Goal: Check status: Check status

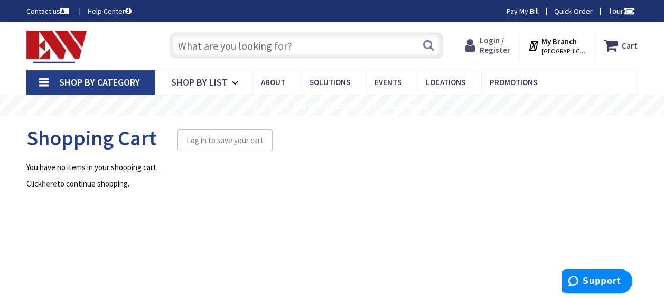
click at [504, 46] on span "Login / Register" at bounding box center [494, 45] width 31 height 20
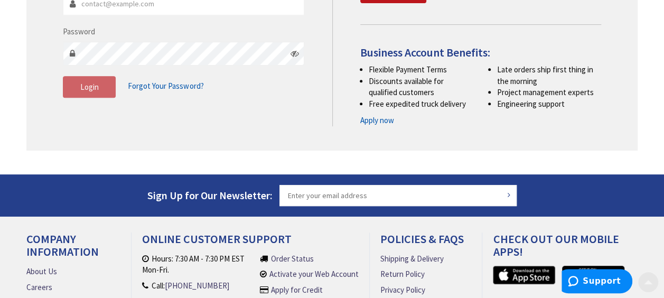
scroll to position [211, 0]
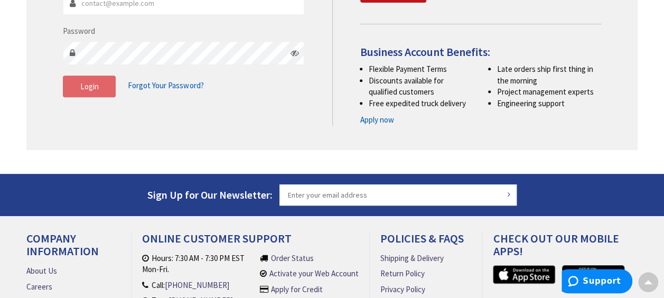
type input "[EMAIL_ADDRESS][DOMAIN_NAME]"
click at [77, 88] on button "Login" at bounding box center [89, 87] width 53 height 22
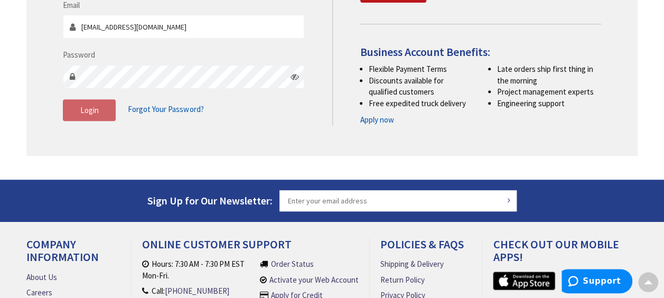
scroll to position [234, 0]
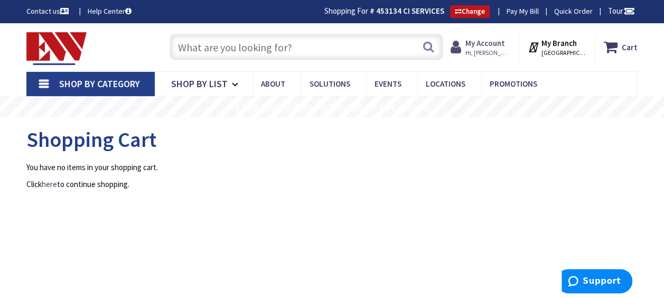
click at [504, 42] on strong "My Account" at bounding box center [485, 43] width 40 height 10
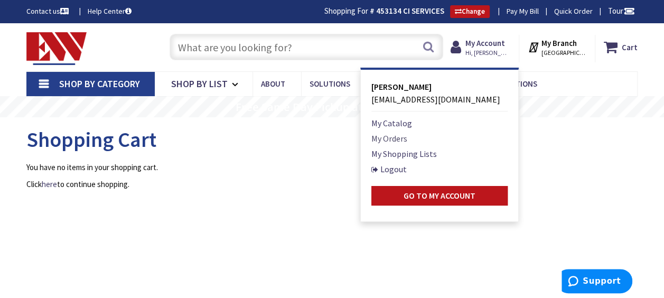
click at [392, 138] on link "My Orders" at bounding box center [389, 138] width 36 height 13
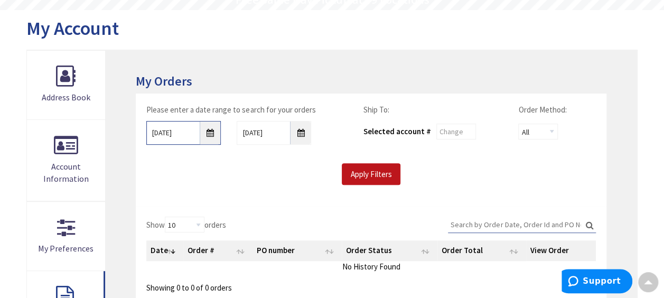
click at [210, 137] on input "9/30/2025" at bounding box center [183, 133] width 74 height 24
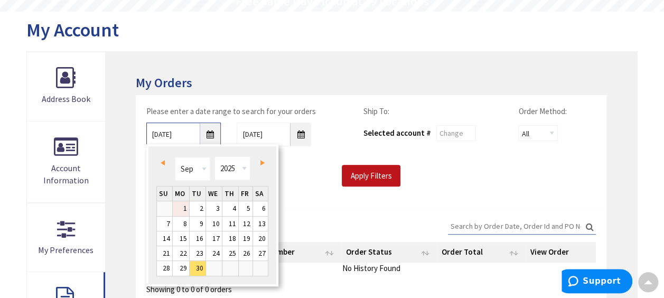
scroll to position [107, 0]
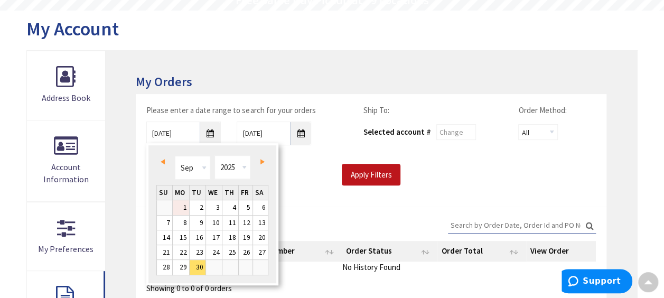
click at [175, 206] on link "1" at bounding box center [181, 207] width 16 height 14
type input "[DATE]"
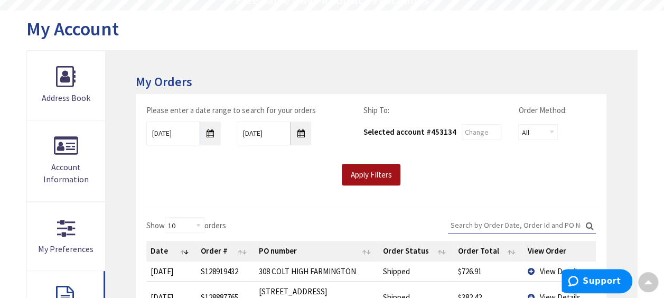
click at [376, 172] on input "Apply Filters" at bounding box center [371, 175] width 59 height 22
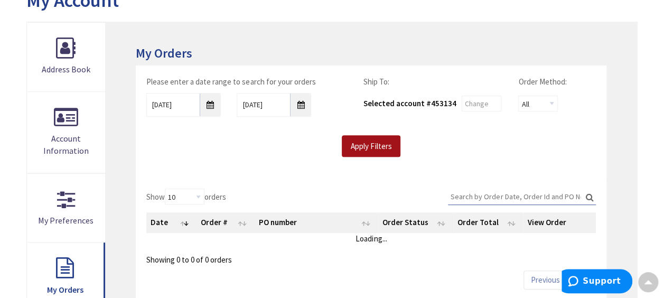
scroll to position [159, 0]
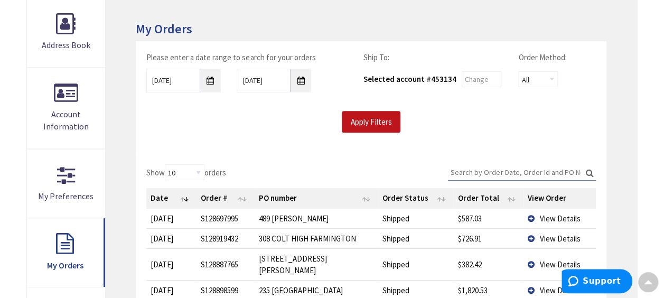
click at [503, 172] on input "Search:" at bounding box center [522, 172] width 148 height 16
paste input "S128898599"
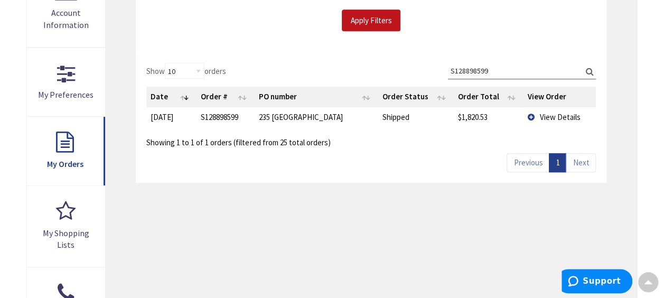
scroll to position [265, 0]
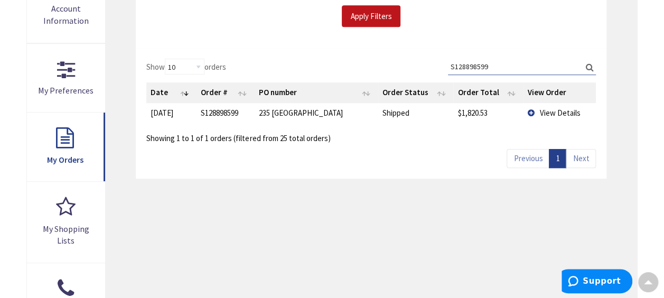
type input "S128898599"
click at [530, 112] on td "View Details" at bounding box center [559, 113] width 72 height 20
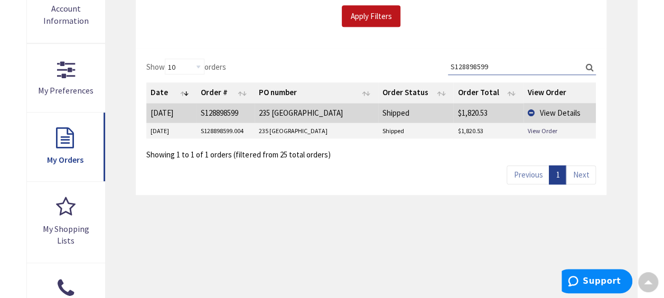
click at [451, 146] on div "Showing 1 to 1 of 1 orders (filtered from 25 total orders)" at bounding box center [370, 151] width 449 height 18
click at [541, 126] on link "View Order" at bounding box center [542, 130] width 30 height 9
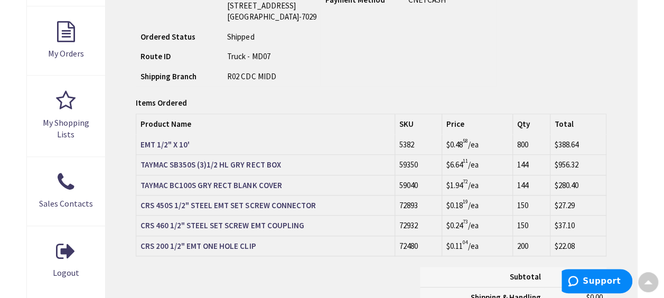
scroll to position [371, 0]
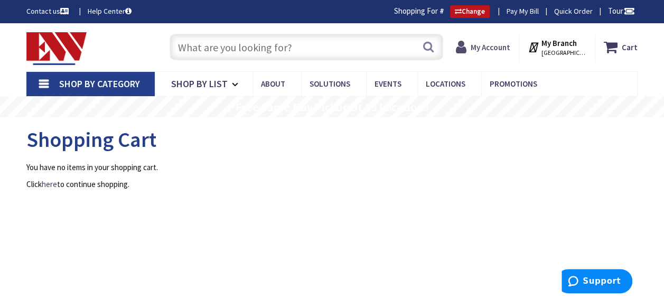
click at [501, 49] on strong "My Account" at bounding box center [490, 47] width 40 height 10
click at [500, 44] on strong "My Account" at bounding box center [485, 43] width 40 height 10
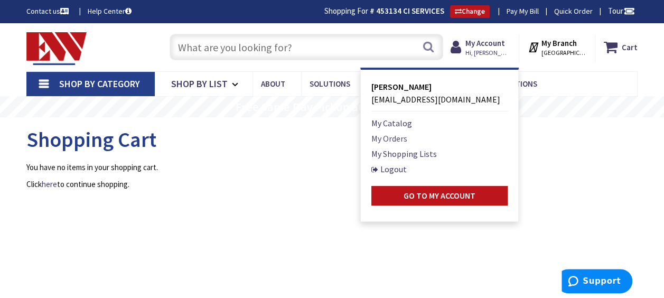
click at [397, 136] on link "My Orders" at bounding box center [389, 138] width 36 height 13
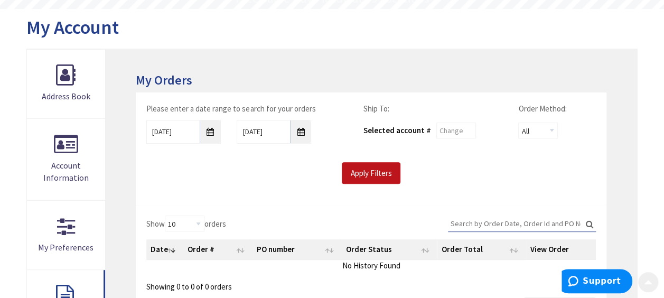
scroll to position [158, 0]
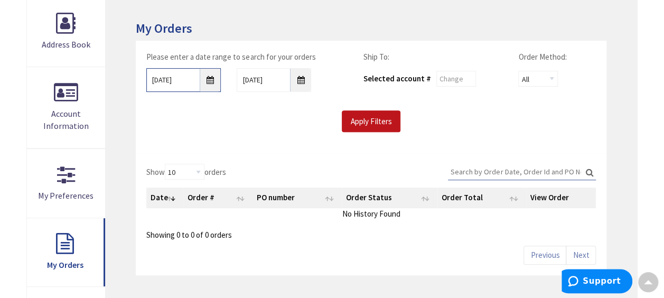
click at [209, 84] on input "[DATE]" at bounding box center [183, 80] width 74 height 24
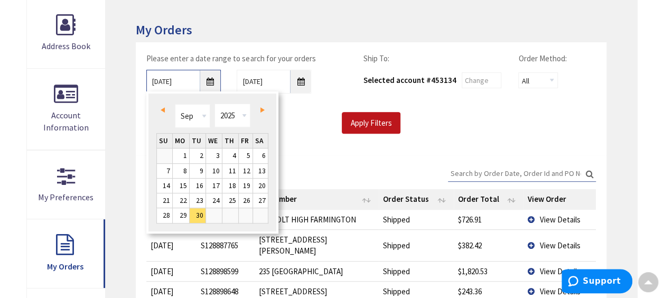
scroll to position [159, 0]
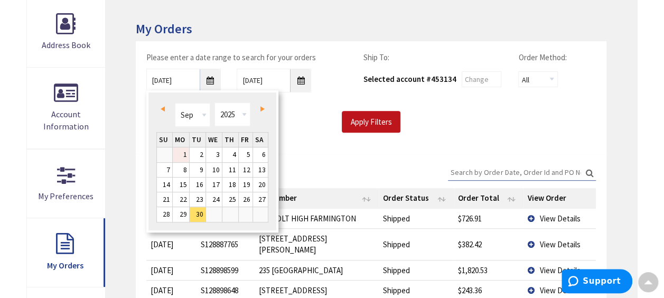
click at [184, 153] on link "1" at bounding box center [181, 154] width 16 height 14
type input "[DATE]"
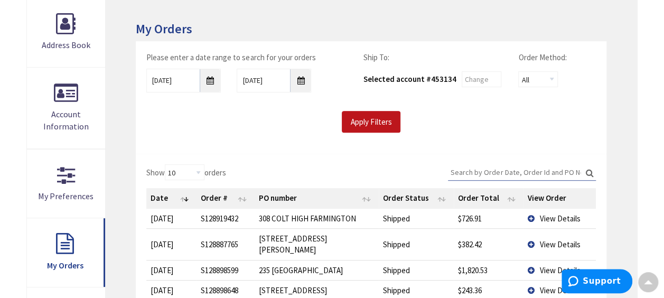
click at [507, 168] on input "Search:" at bounding box center [522, 172] width 148 height 16
paste input "S128898648."
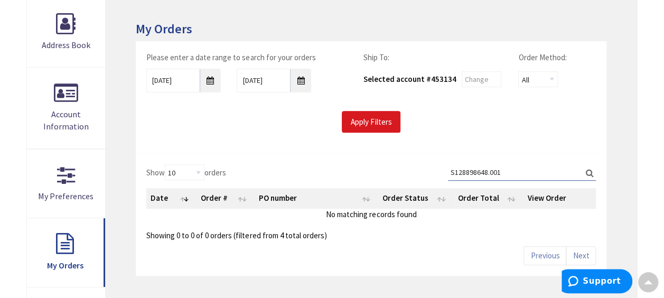
type input "S128898648.001"
click at [368, 121] on input "Apply Filters" at bounding box center [371, 122] width 59 height 22
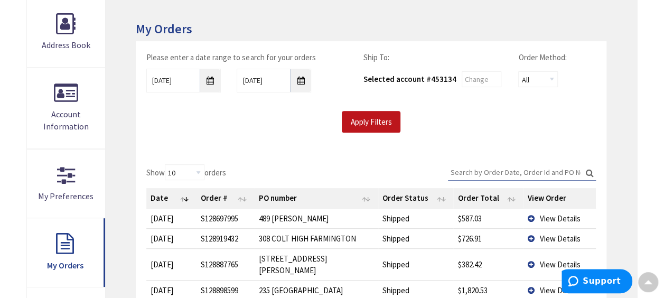
click at [503, 173] on input "Search:" at bounding box center [522, 172] width 148 height 16
paste input "S128898648.001"
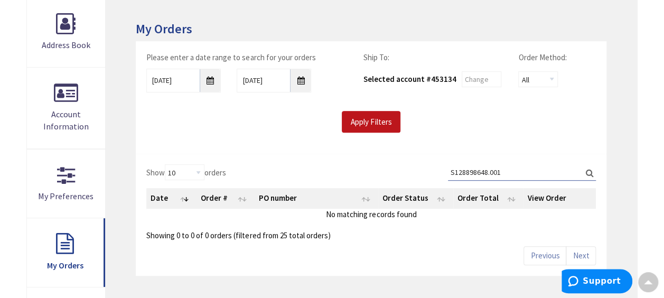
type input "S128898648.001"
click at [209, 79] on input "[DATE]" at bounding box center [183, 81] width 74 height 24
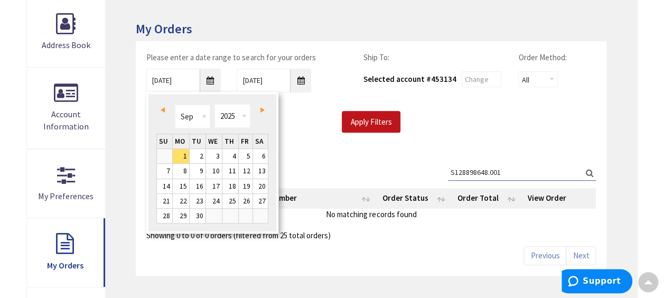
click at [163, 107] on span "Prev" at bounding box center [163, 109] width 4 height 5
click at [162, 157] on link "1" at bounding box center [164, 156] width 15 height 14
type input "06/01/2025"
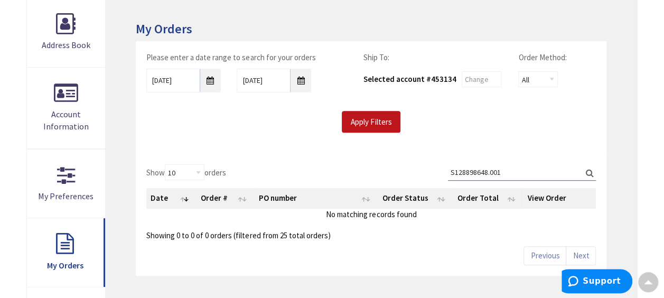
click at [591, 170] on label "Search: S128898648.001" at bounding box center [522, 172] width 148 height 16
click at [591, 170] on input "S128898648.001" at bounding box center [522, 172] width 148 height 16
click at [591, 170] on label "Search: S128898648.001" at bounding box center [522, 172] width 148 height 16
click at [591, 170] on input "S128898648.001" at bounding box center [522, 172] width 148 height 16
click at [589, 171] on label "Search: S128898648.001" at bounding box center [522, 172] width 148 height 16
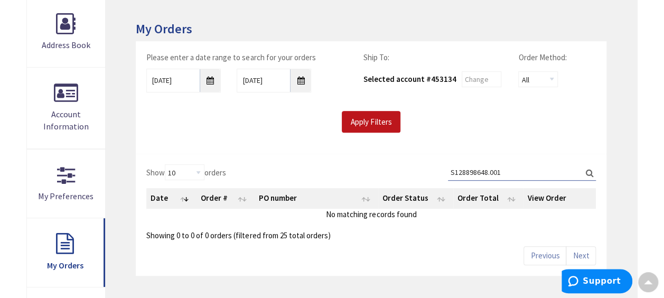
click at [589, 171] on input "S128898648.001" at bounding box center [522, 172] width 148 height 16
click at [589, 171] on label "Search: S128898648.001" at bounding box center [522, 172] width 148 height 16
click at [589, 171] on input "S128898648.001" at bounding box center [522, 172] width 148 height 16
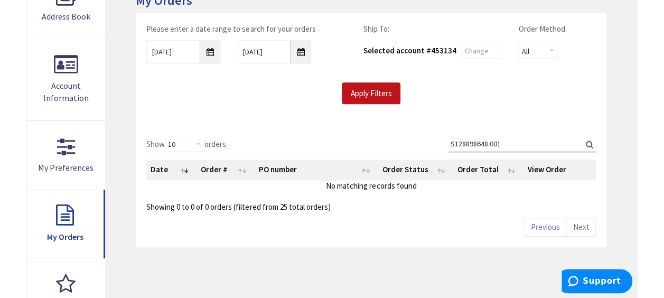
scroll to position [211, 0]
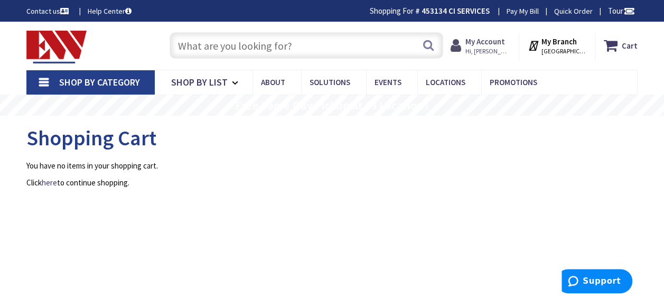
click at [495, 47] on span "Hi, [PERSON_NAME]" at bounding box center [487, 51] width 45 height 8
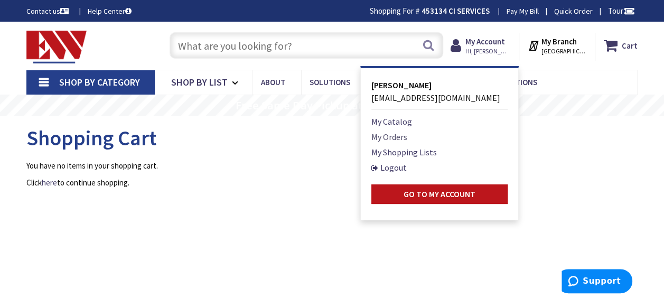
click at [399, 135] on link "My Orders" at bounding box center [389, 136] width 36 height 13
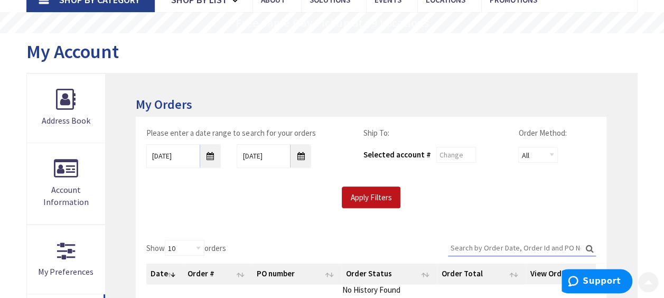
scroll to position [106, 0]
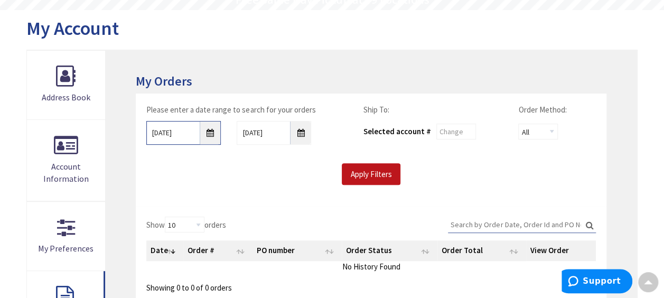
click at [211, 136] on input "[DATE]" at bounding box center [183, 133] width 74 height 24
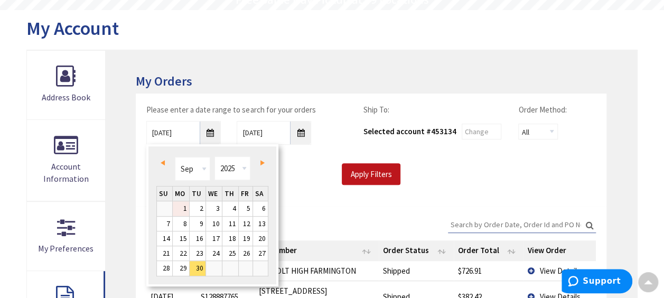
click at [177, 207] on link "1" at bounding box center [181, 208] width 16 height 14
type input "[DATE]"
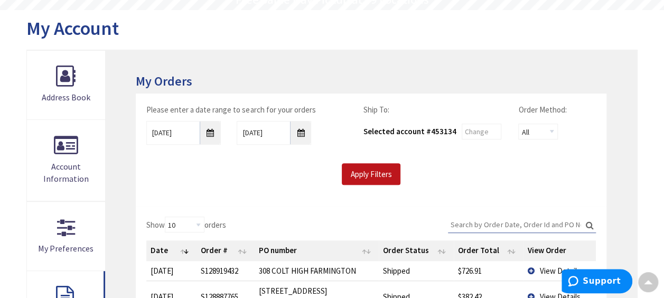
scroll to position [107, 0]
click at [486, 220] on input "Search:" at bounding box center [522, 225] width 148 height 16
paste input "S128919432.001"
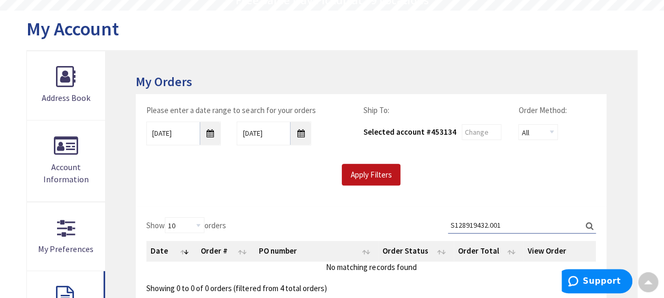
type input "S128919432.001"
